Goal: Task Accomplishment & Management: Manage account settings

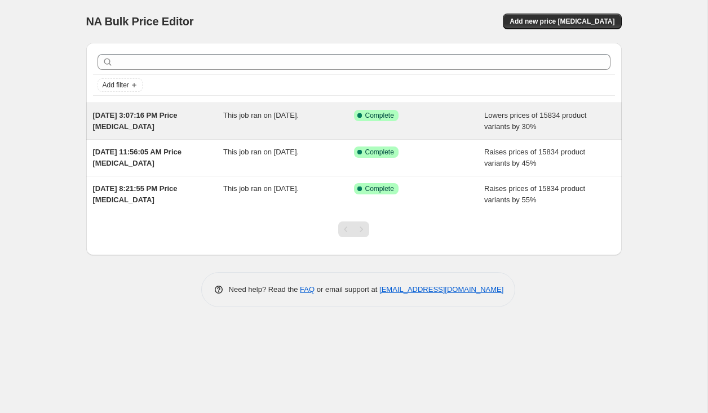
click at [322, 130] on div "This job ran on September 21, 2025." at bounding box center [288, 121] width 131 height 23
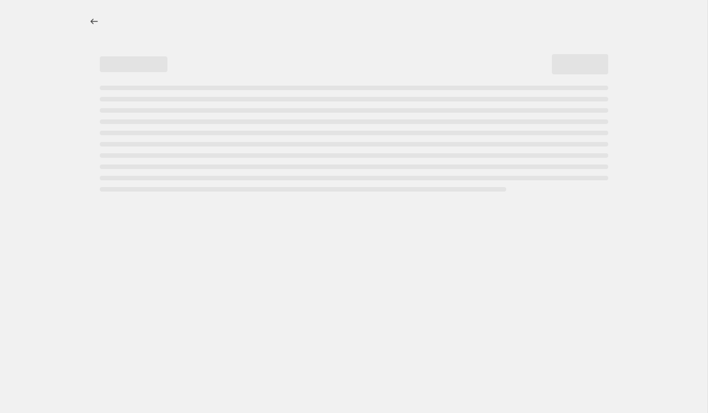
select select "percentage"
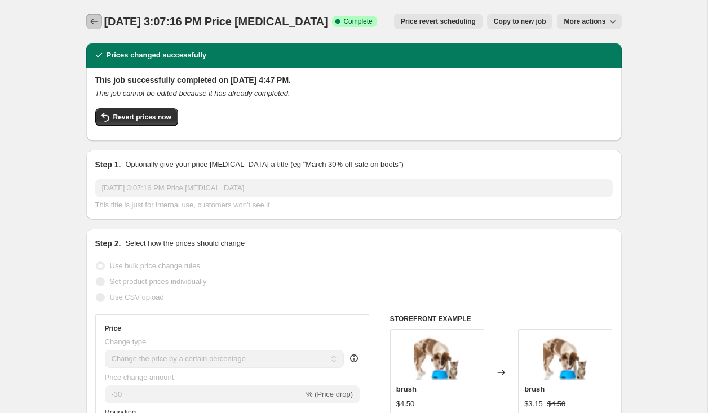
click at [90, 23] on icon "Price change jobs" at bounding box center [93, 21] width 11 height 11
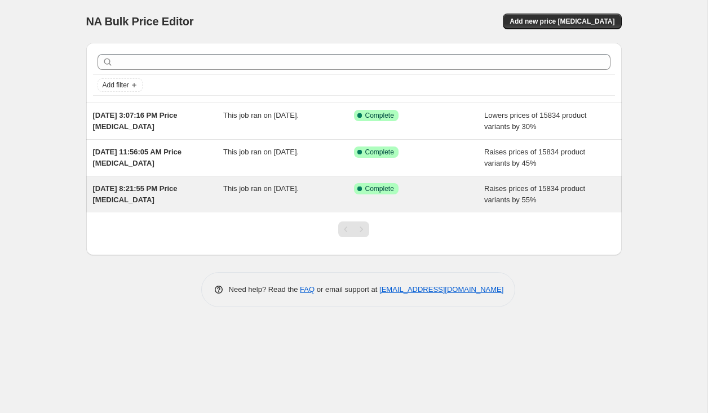
click at [306, 200] on div "This job ran on September 13, 2025." at bounding box center [288, 194] width 131 height 23
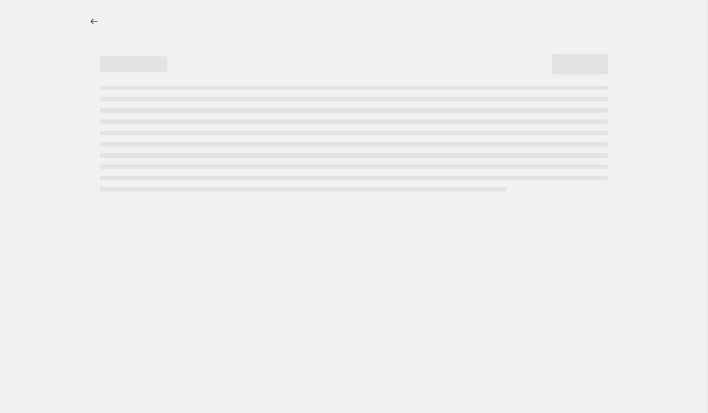
select select "percentage"
select select "no_change"
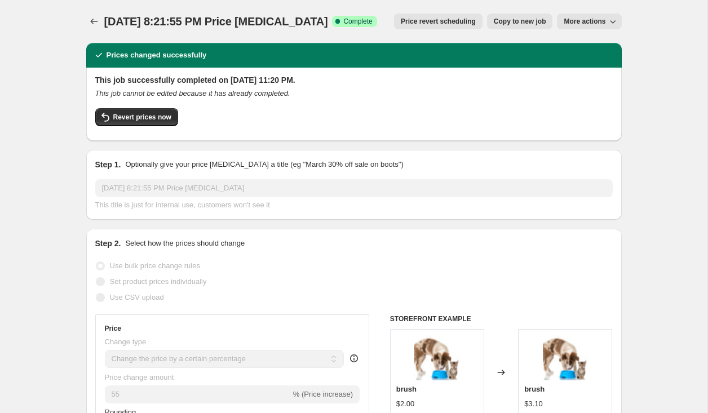
click at [590, 18] on span "More actions" at bounding box center [584, 21] width 42 height 9
click at [577, 63] on span "Delete job" at bounding box center [579, 64] width 33 height 8
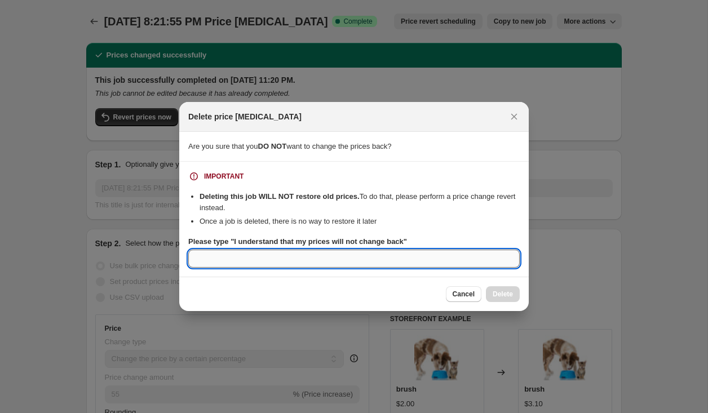
click at [431, 263] on input "Please type "I understand that my prices will not change back"" at bounding box center [353, 259] width 331 height 18
type input "I understand that my prices will not change back"
click at [509, 292] on span "Delete" at bounding box center [502, 294] width 20 height 9
